Goal: Ask a question

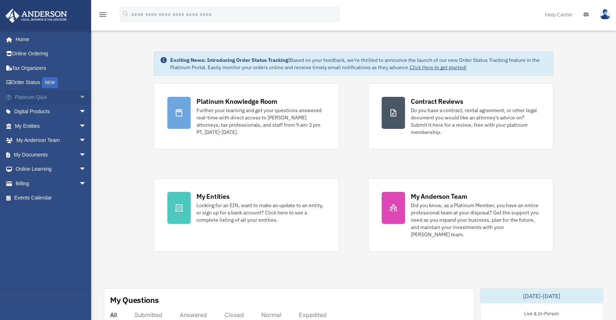
click at [79, 97] on span "arrow_drop_down" at bounding box center [86, 97] width 15 height 15
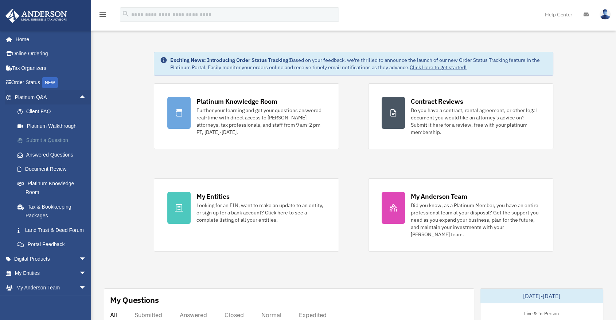
click at [63, 139] on link "Submit a Question" at bounding box center [53, 140] width 87 height 15
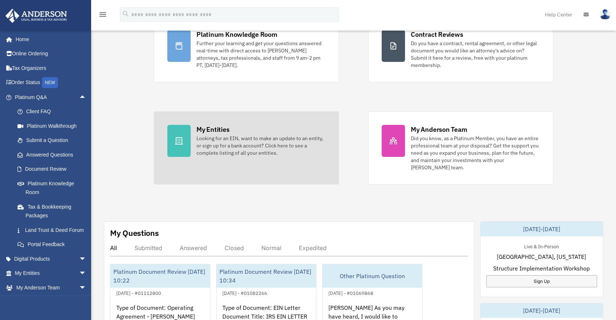
scroll to position [81, 0]
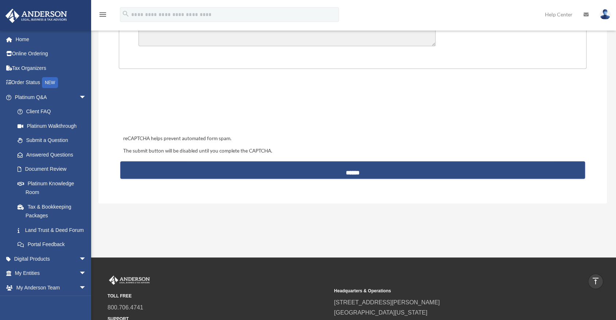
scroll to position [283, 0]
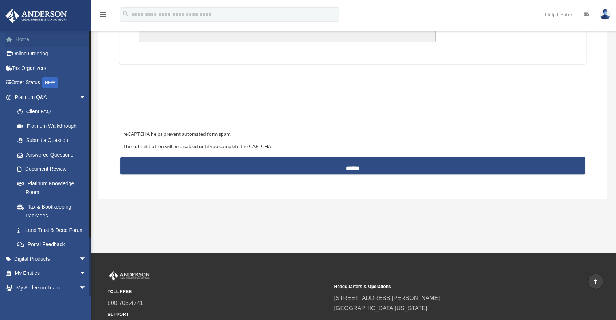
click at [42, 39] on link "Home" at bounding box center [51, 39] width 92 height 15
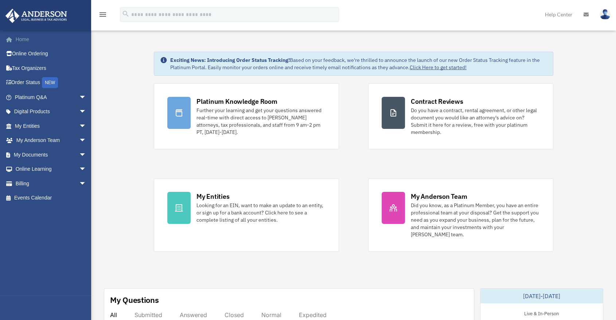
click at [49, 38] on link "Home" at bounding box center [51, 39] width 92 height 15
